Goal: Task Accomplishment & Management: Manage account settings

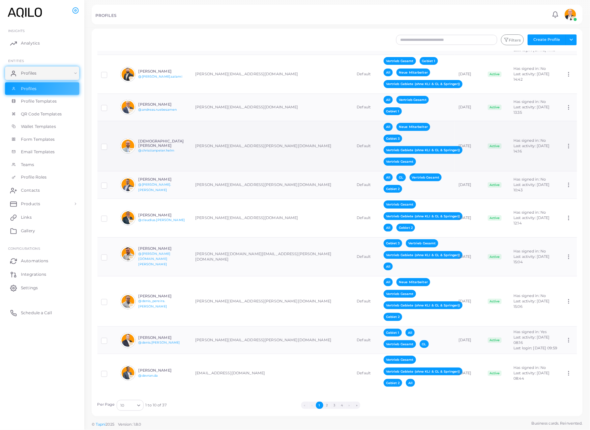
scroll to position [142, 0]
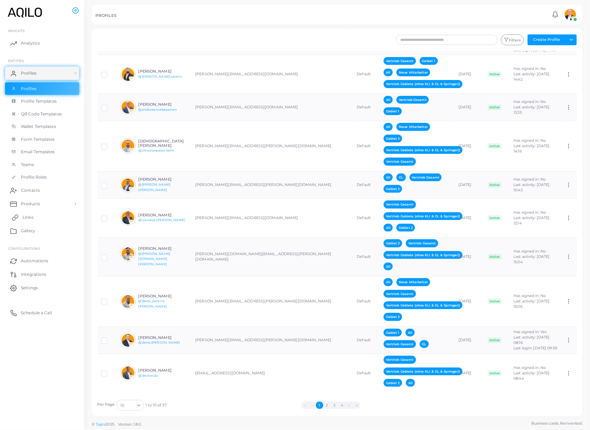
click at [33, 220] on span "Links" at bounding box center [28, 217] width 11 height 6
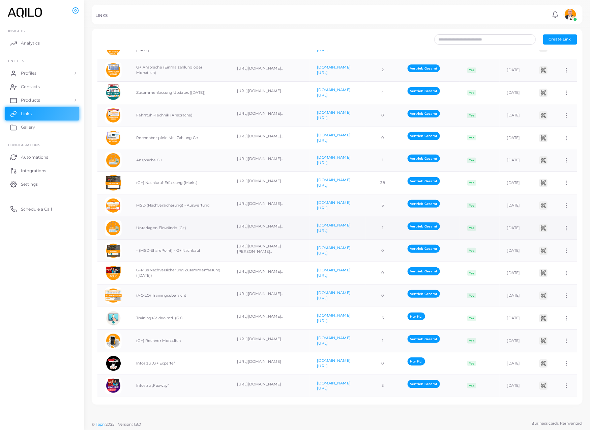
scroll to position [63, 0]
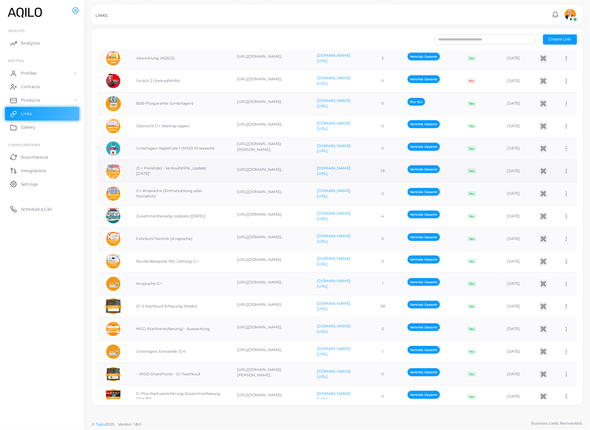
click at [134, 182] on td "(G+ Preisliste) - Verkaufshilfe „Update: [DATE]"" at bounding box center [179, 171] width 101 height 23
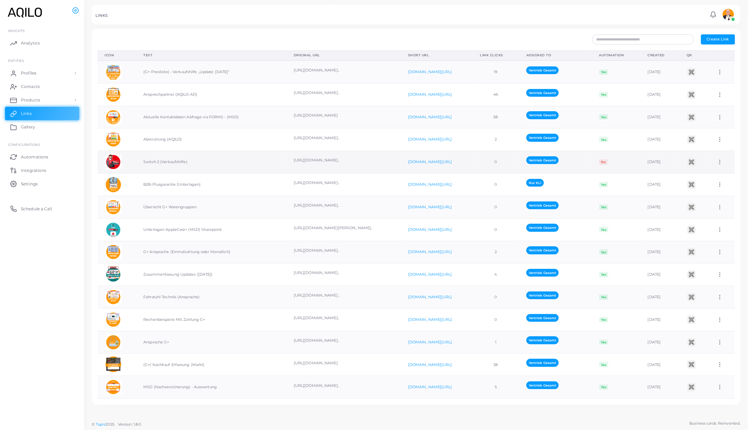
scroll to position [0, 0]
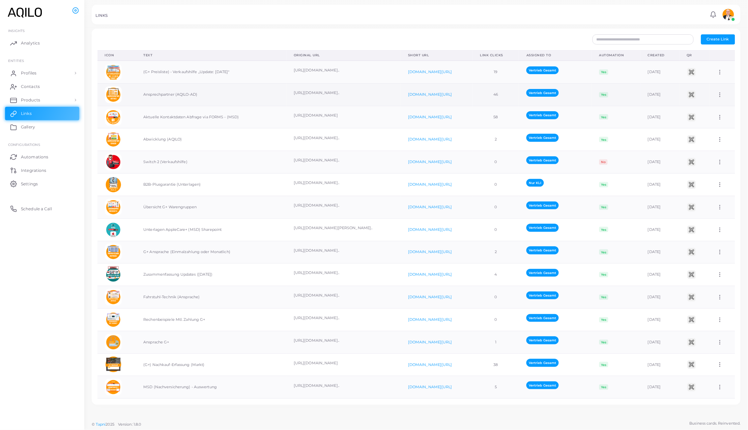
click at [590, 98] on icon at bounding box center [720, 95] width 6 height 6
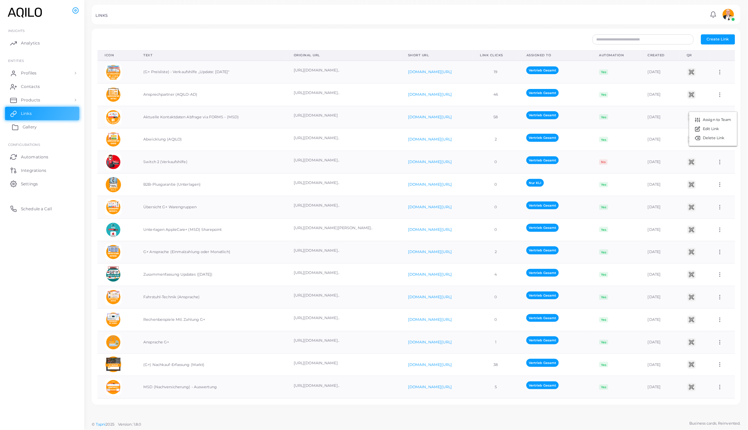
click at [28, 130] on span "Gallery" at bounding box center [30, 127] width 14 height 6
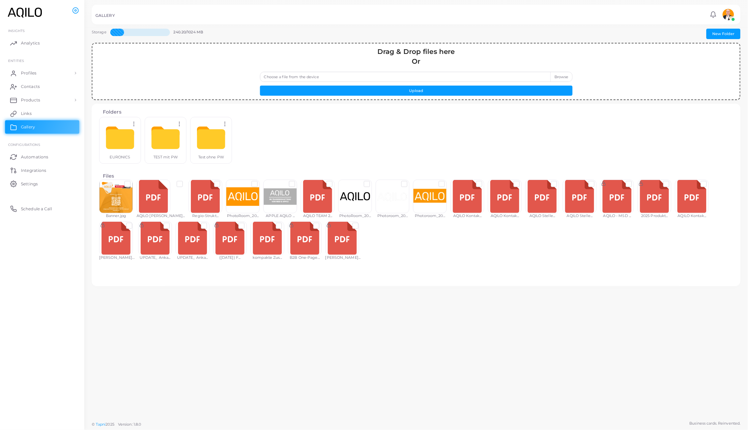
click at [551, 81] on label "Choose a file from the device" at bounding box center [416, 77] width 313 height 10
click at [551, 81] on input "Choose a file from the device" at bounding box center [416, 77] width 313 height 10
type input "**********"
click at [459, 96] on button "Upload" at bounding box center [416, 91] width 313 height 10
click at [398, 223] on label at bounding box center [398, 223] width 0 height 0
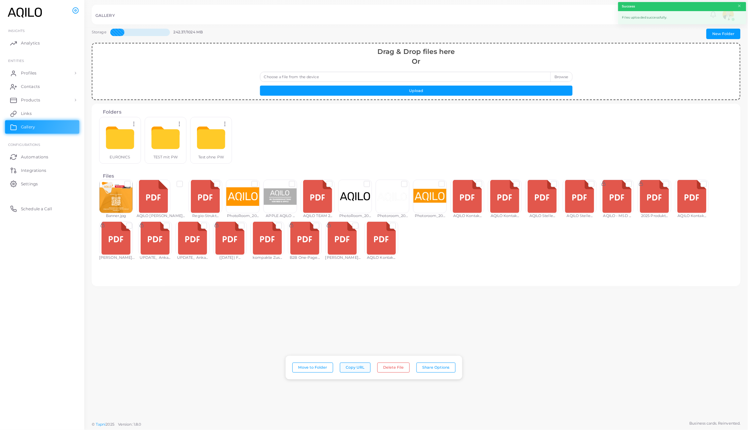
click at [357, 366] on button "Copy URL" at bounding box center [355, 368] width 31 height 10
click at [23, 120] on link "Links" at bounding box center [42, 113] width 74 height 13
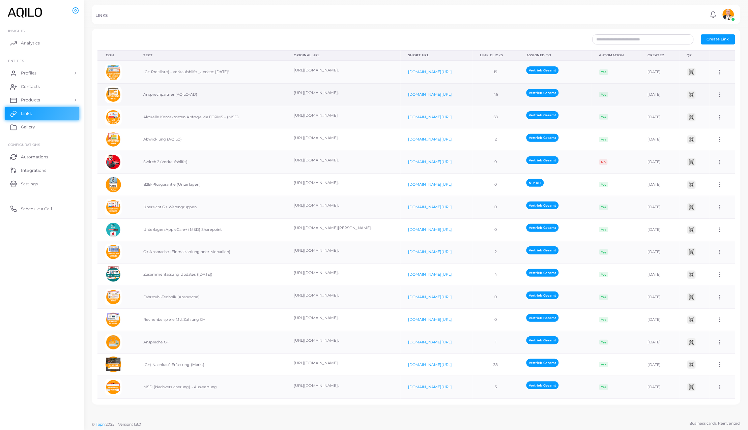
click at [590, 98] on icon at bounding box center [720, 95] width 6 height 6
click at [590, 128] on span "Edit Link" at bounding box center [711, 128] width 16 height 5
type input "**********"
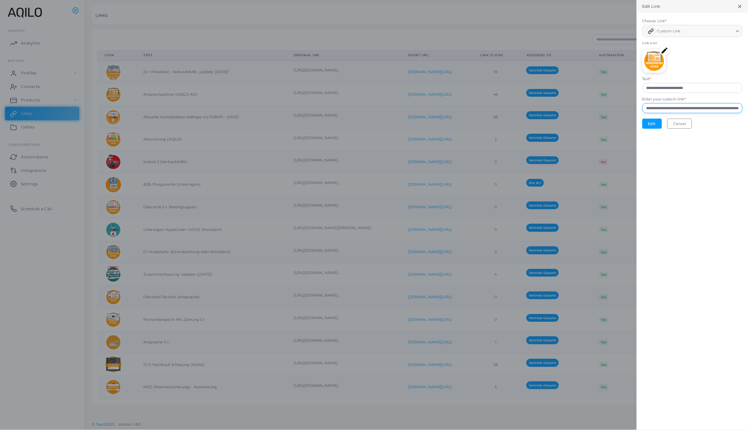
click at [590, 113] on input "**********" at bounding box center [692, 108] width 100 height 10
paste input "text"
type input "**********"
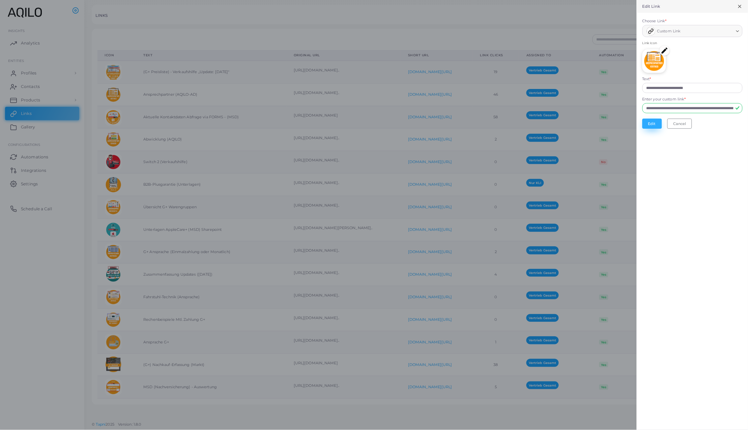
click at [590, 129] on button "Edit" at bounding box center [652, 124] width 20 height 10
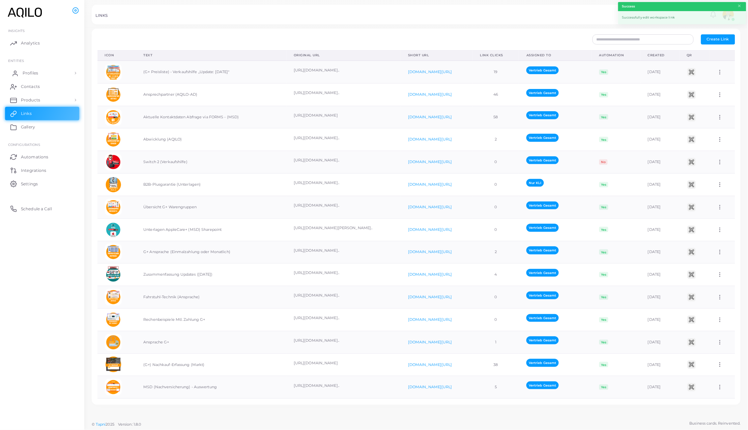
click at [26, 76] on span "Profiles" at bounding box center [31, 73] width 16 height 6
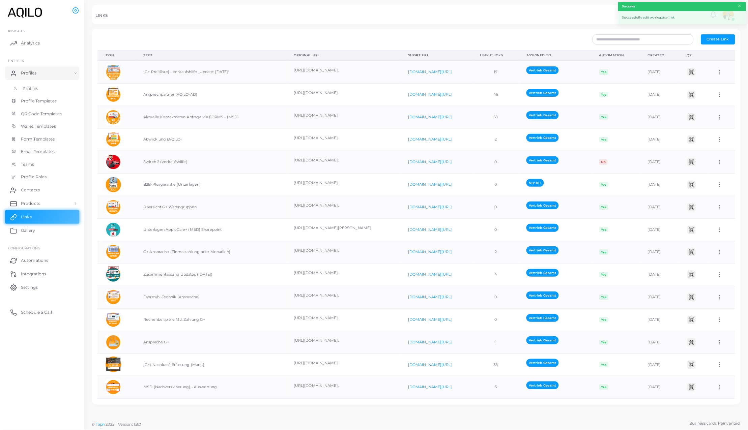
click at [32, 95] on link "Profiles" at bounding box center [42, 88] width 74 height 13
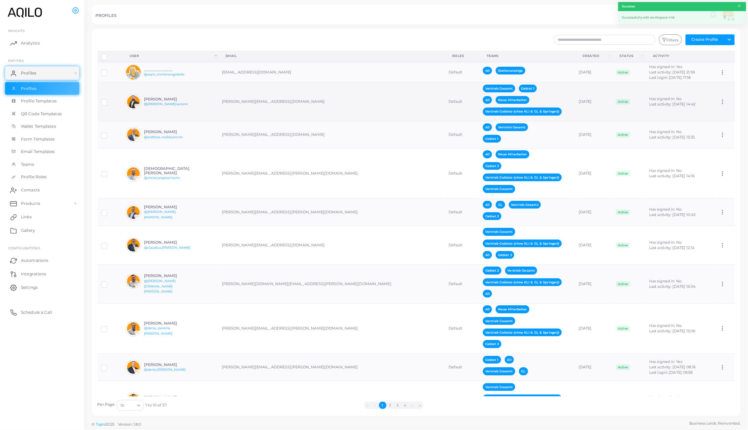
click at [158, 106] on link "@[PERSON_NAME].salami" at bounding box center [166, 104] width 44 height 4
